Goal: Check status

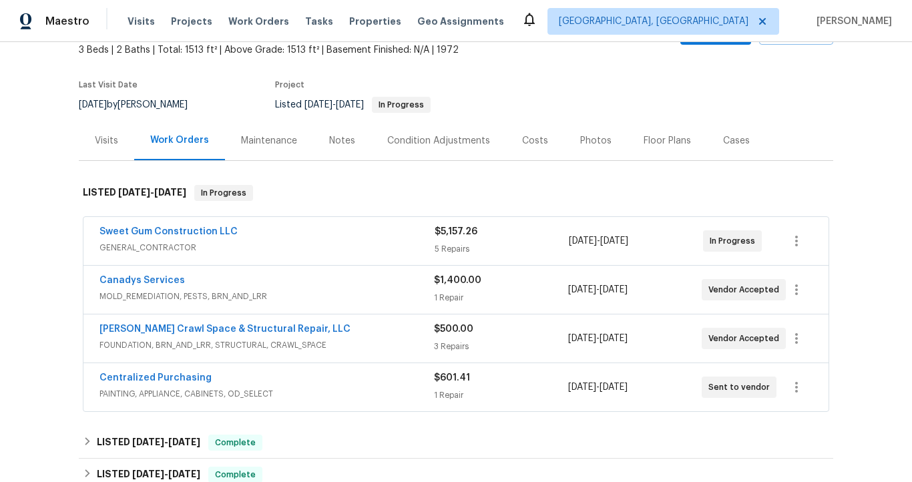
scroll to position [87, 0]
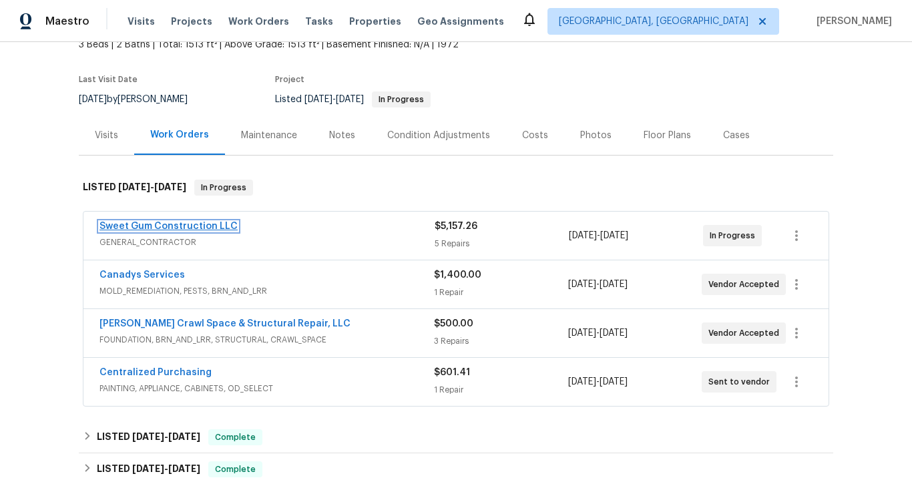
click at [223, 226] on link "Sweet Gum Construction LLC" at bounding box center [169, 226] width 138 height 9
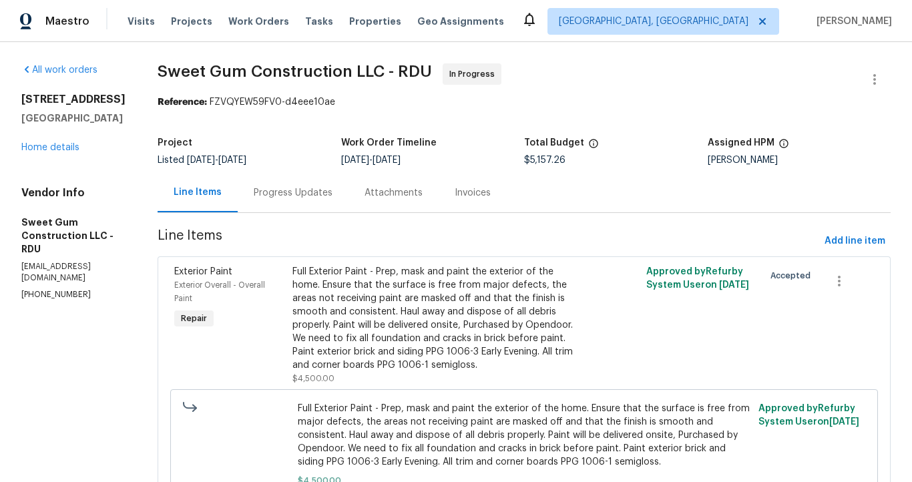
click at [331, 198] on div "Progress Updates" at bounding box center [293, 192] width 79 height 13
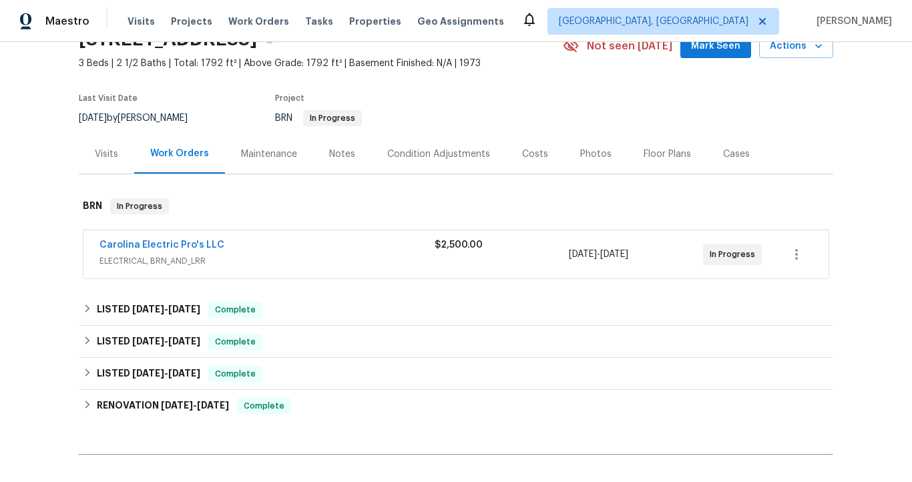
scroll to position [67, 0]
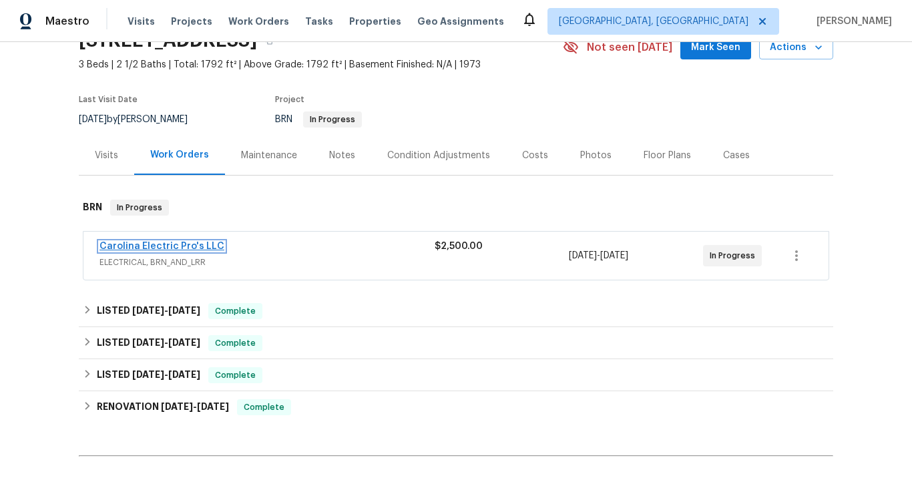
click at [202, 246] on link "Carolina Electric Pro's LLC" at bounding box center [162, 246] width 125 height 9
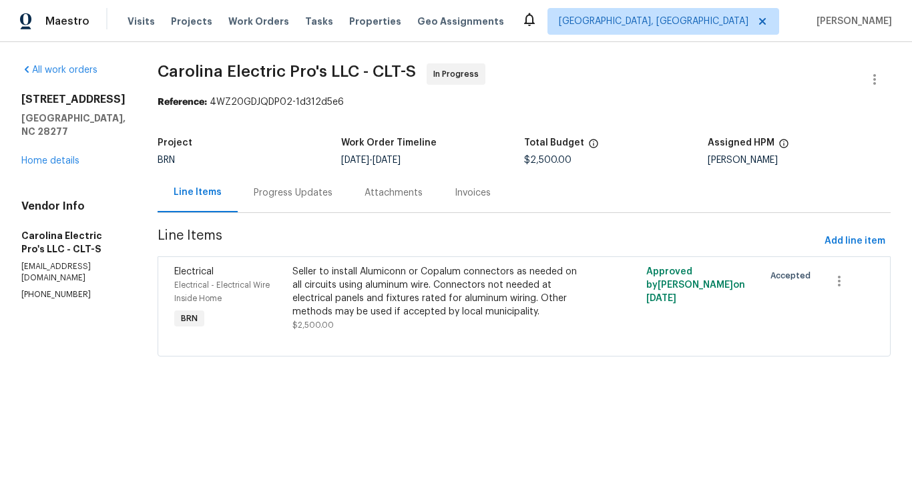
click at [299, 196] on div "Progress Updates" at bounding box center [293, 192] width 79 height 13
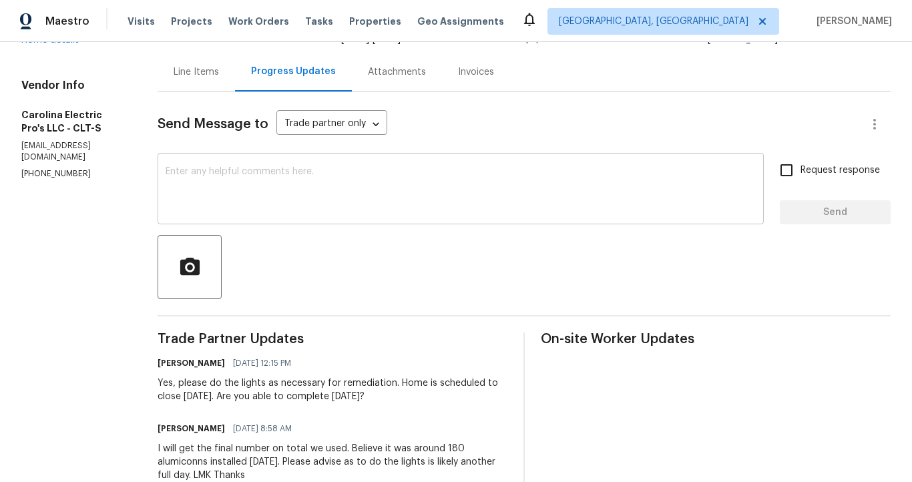
scroll to position [186, 0]
